Goal: Navigation & Orientation: Find specific page/section

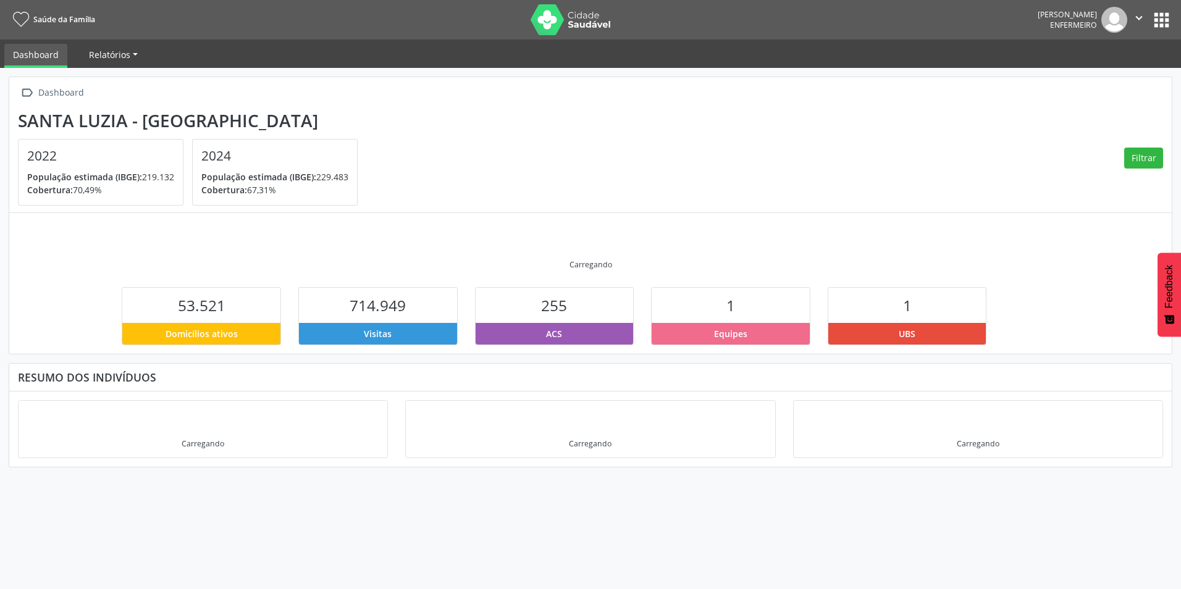
click at [117, 49] on span "Relatórios" at bounding box center [109, 55] width 41 height 12
click at [472, 117] on section "[GEOGRAPHIC_DATA] - MG 2022 População estimada (IBGE): 219.132 [GEOGRAPHIC_DATA…" at bounding box center [590, 159] width 1145 height 96
click at [1139, 16] on icon "" at bounding box center [1139, 18] width 14 height 14
click at [1160, 17] on button "apps" at bounding box center [1161, 20] width 22 height 22
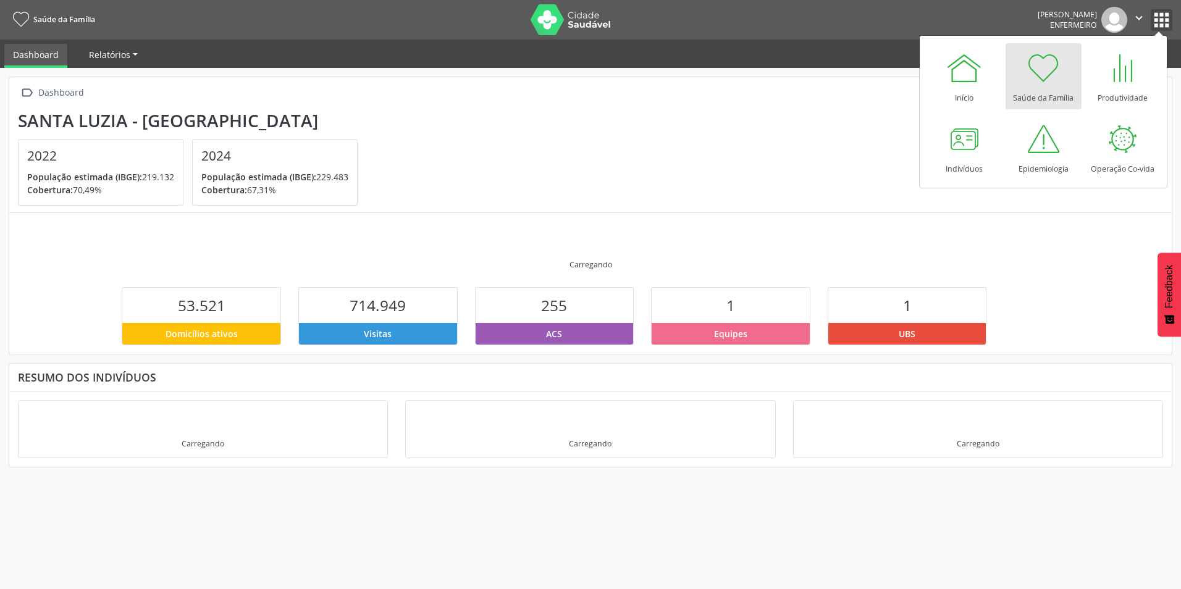
click at [112, 57] on span "Relatórios" at bounding box center [109, 55] width 41 height 12
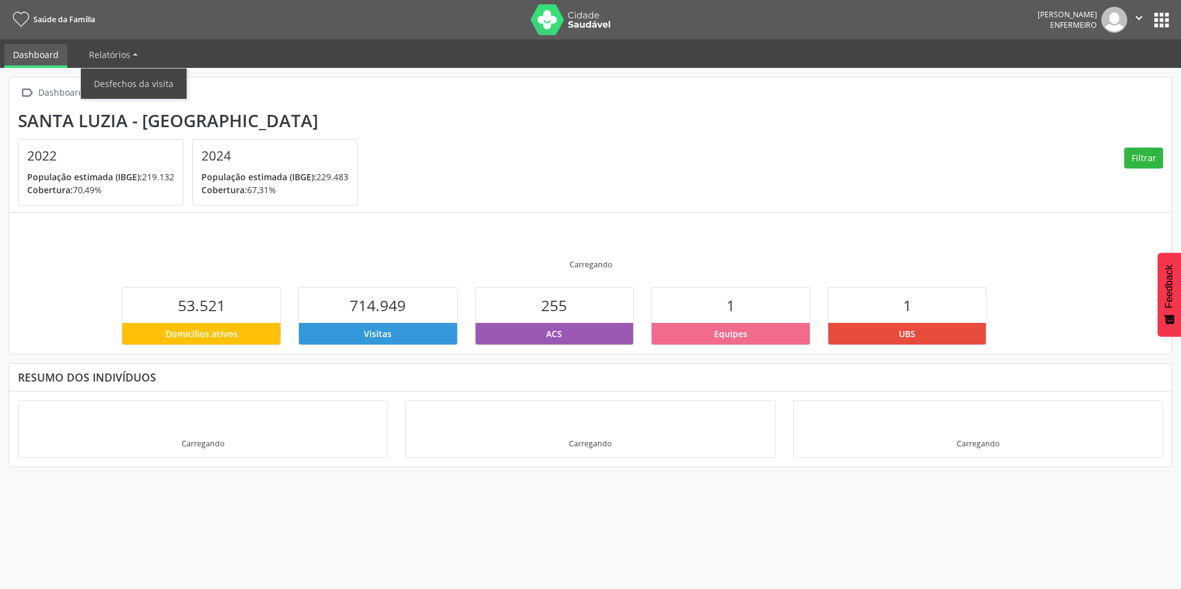
click at [41, 52] on link "Dashboard" at bounding box center [35, 56] width 63 height 24
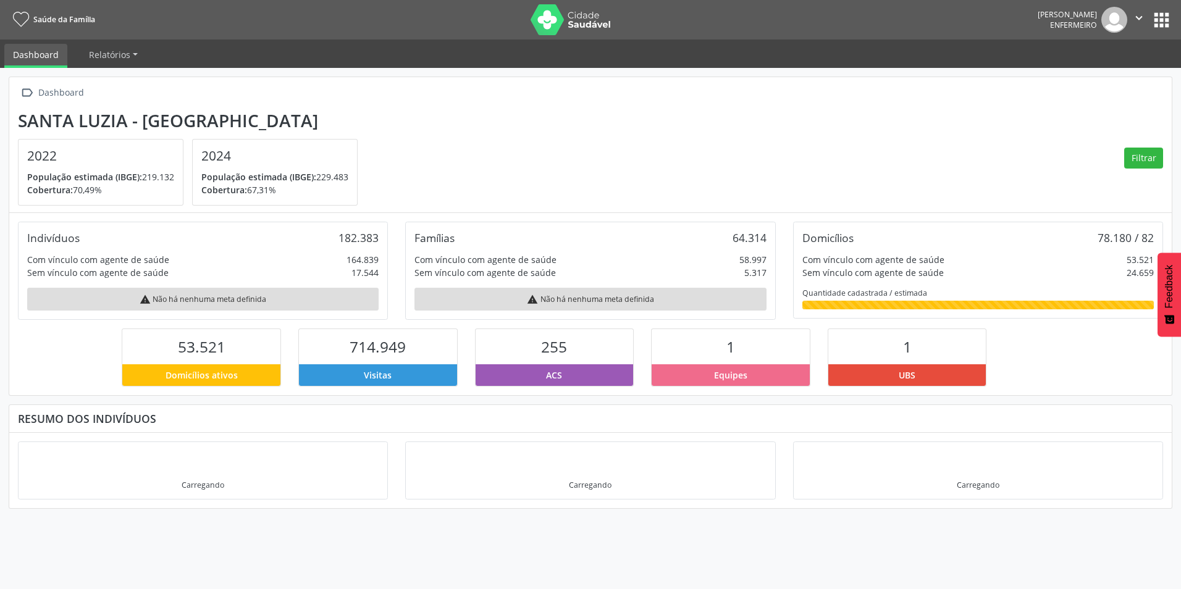
click at [1166, 20] on button "apps" at bounding box center [1161, 20] width 22 height 22
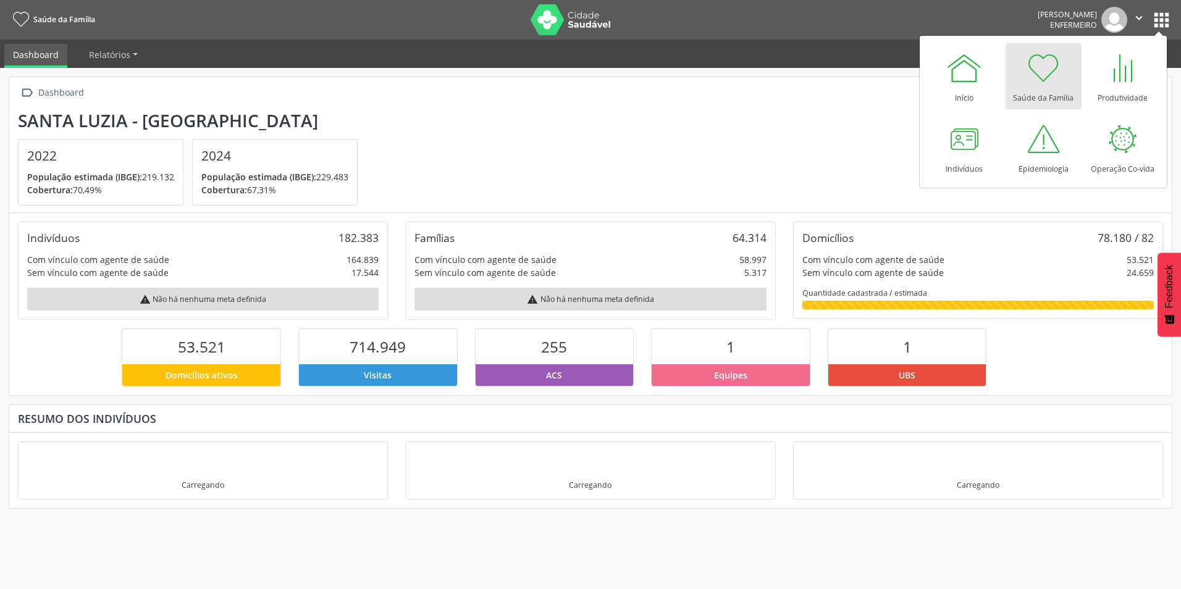
click at [731, 141] on section "[GEOGRAPHIC_DATA] - MG 2022 População estimada (IBGE): 219.132 [GEOGRAPHIC_DATA…" at bounding box center [590, 159] width 1145 height 96
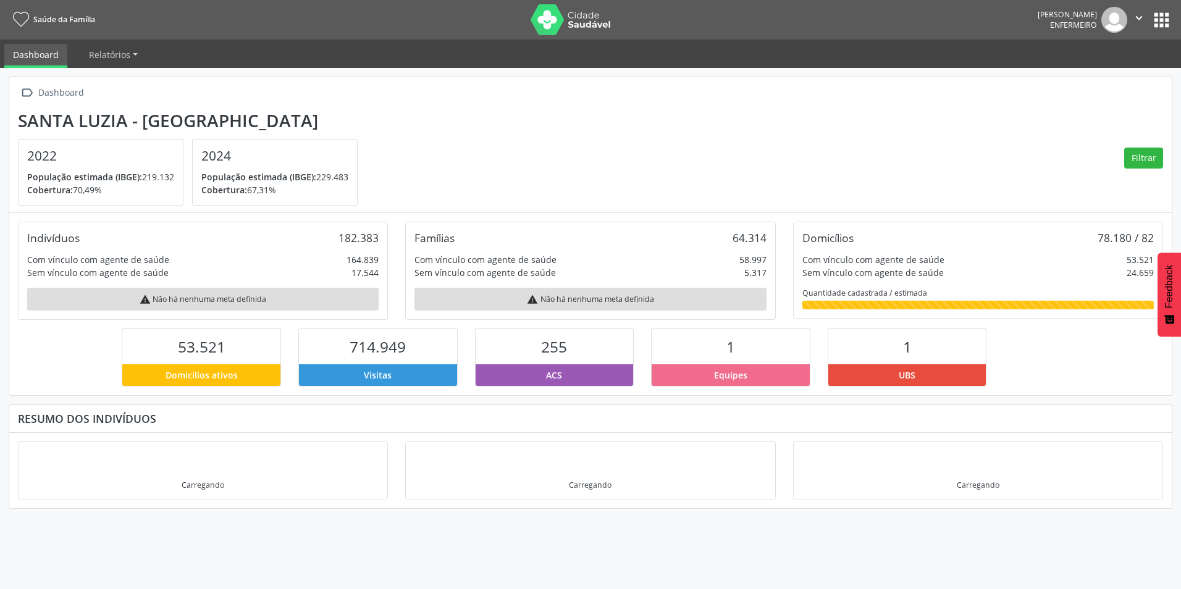
click at [1137, 20] on icon "" at bounding box center [1139, 18] width 14 height 14
click at [1155, 22] on button "apps" at bounding box center [1161, 20] width 22 height 22
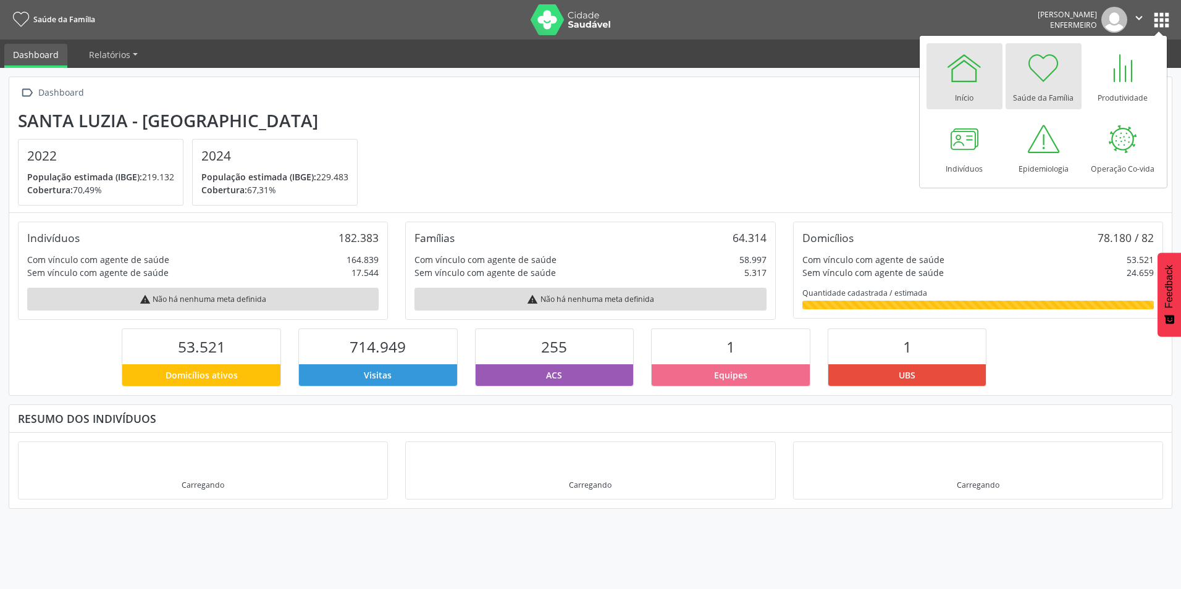
click at [950, 88] on link "Início" at bounding box center [964, 76] width 76 height 66
